Goal: Task Accomplishment & Management: Manage account settings

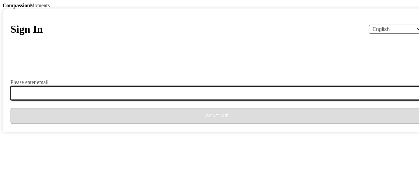
click at [156, 100] on input "Please enter email" at bounding box center [220, 93] width 421 height 14
type input "[EMAIL_ADDRESS][DOMAIN_NAME]"
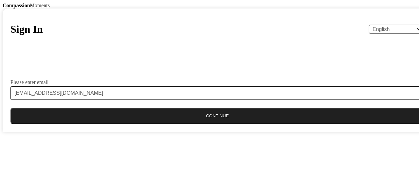
click at [180, 124] on button "Continue" at bounding box center [217, 116] width 414 height 16
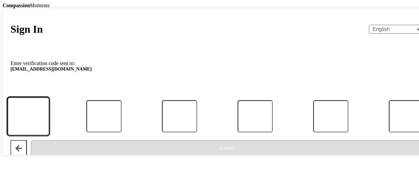
click at [49, 135] on input "Code" at bounding box center [28, 116] width 42 height 38
type input "1"
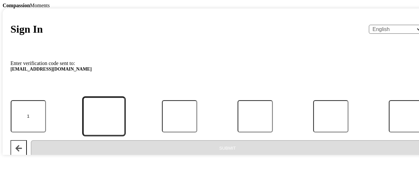
type input "2"
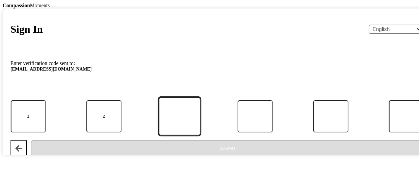
type input "5"
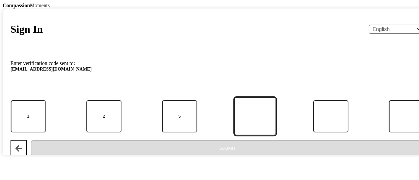
type input "0"
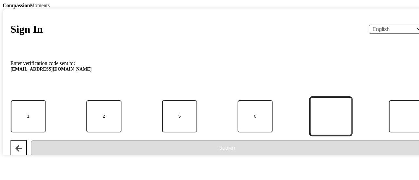
type input "3"
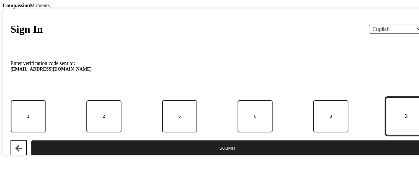
type input "2"
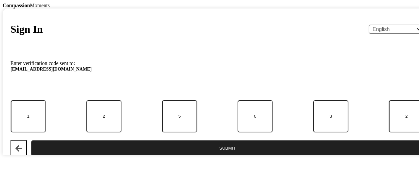
click at [183, 157] on button "Submit" at bounding box center [227, 148] width 393 height 16
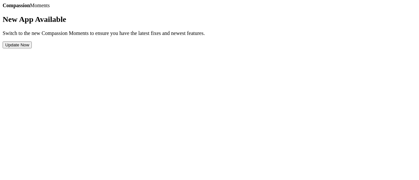
click at [32, 48] on button "Update Now" at bounding box center [17, 45] width 29 height 7
